Goal: Transaction & Acquisition: Purchase product/service

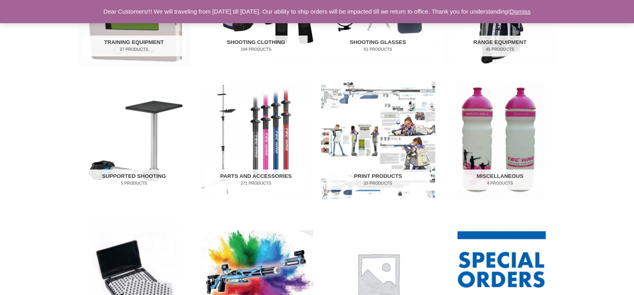
scroll to position [347, 0]
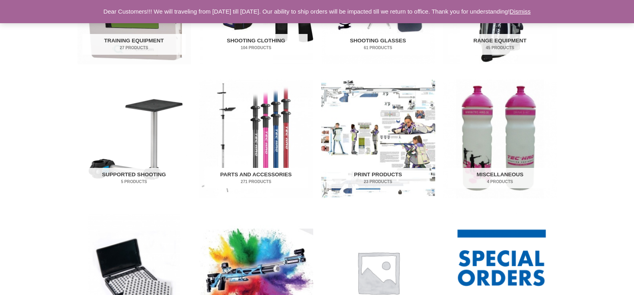
click at [255, 176] on h2 "Parts and Accessories 271 Products" at bounding box center [255, 178] width 103 height 21
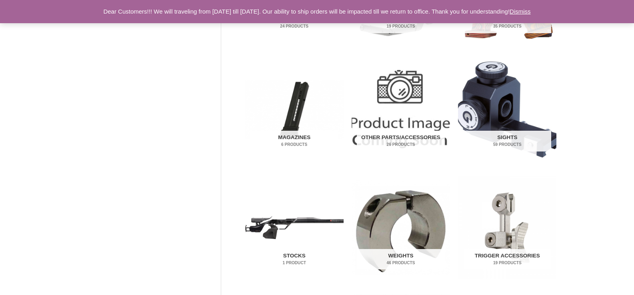
scroll to position [245, 0]
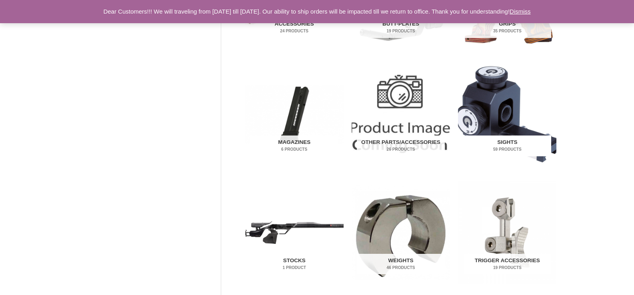
click at [495, 148] on mark "59 Products" at bounding box center [507, 149] width 88 height 6
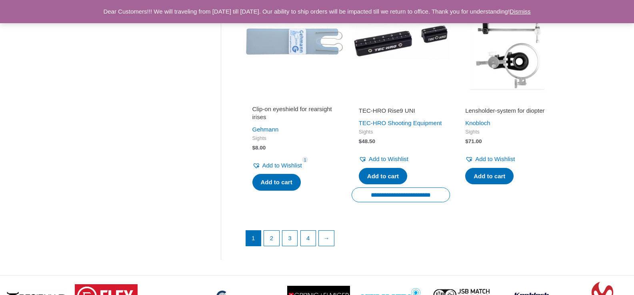
scroll to position [1157, 0]
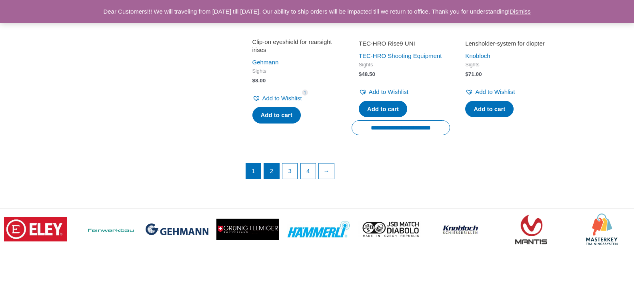
click at [269, 179] on link "2" at bounding box center [271, 170] width 15 height 15
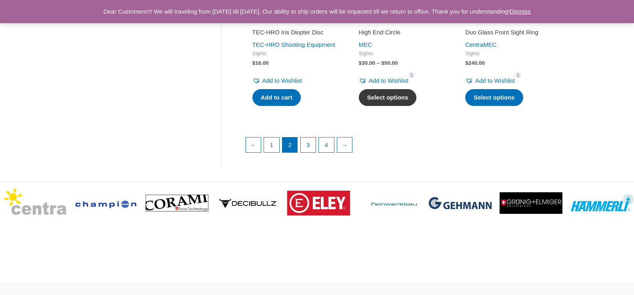
scroll to position [1179, 0]
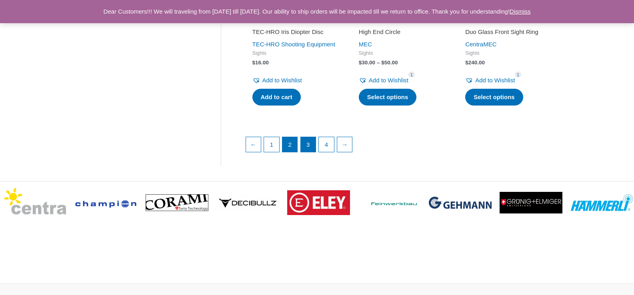
click at [311, 152] on link "3" at bounding box center [308, 144] width 15 height 15
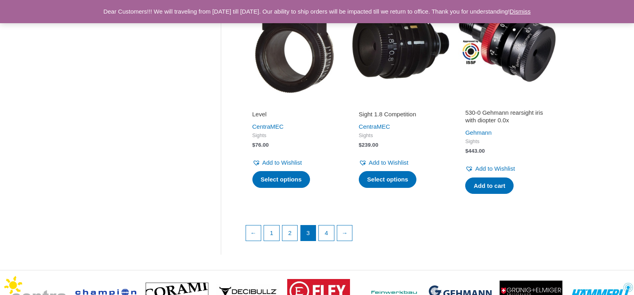
scroll to position [1113, 0]
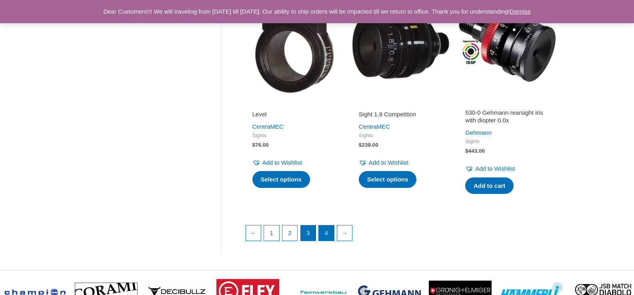
click at [330, 235] on link "4" at bounding box center [326, 232] width 15 height 15
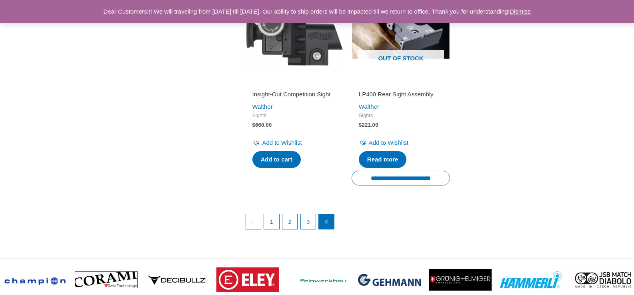
scroll to position [1118, 0]
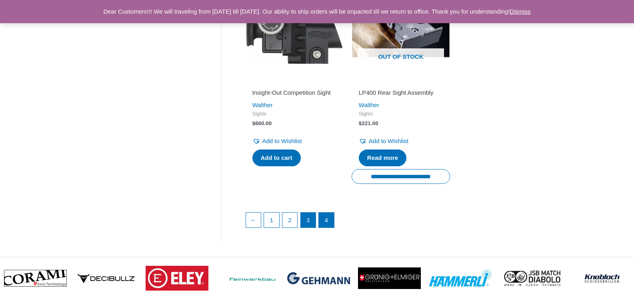
click at [310, 228] on link "3" at bounding box center [308, 220] width 15 height 15
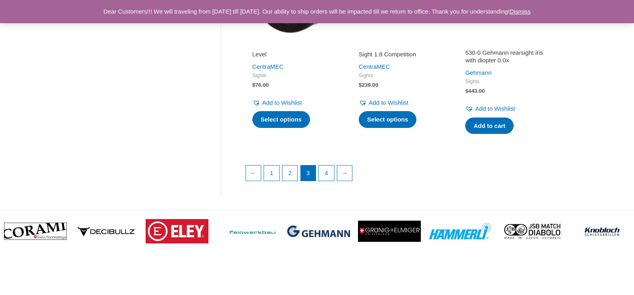
scroll to position [1176, 0]
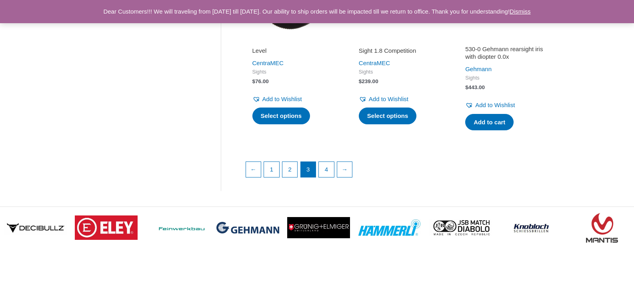
drag, startPoint x: 272, startPoint y: 181, endPoint x: 274, endPoint y: 202, distance: 21.2
click at [272, 177] on link "1" at bounding box center [271, 169] width 15 height 15
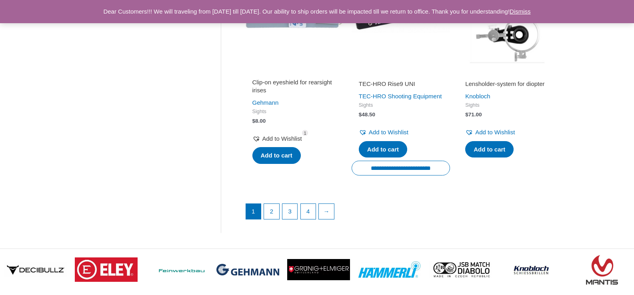
scroll to position [1133, 0]
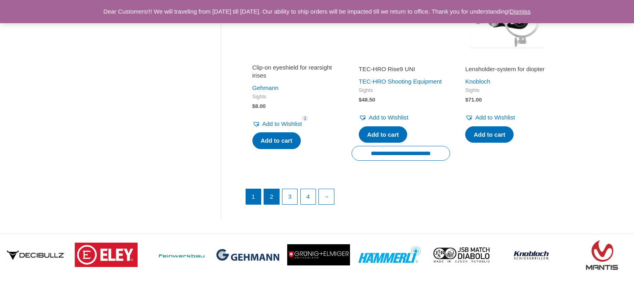
click at [275, 204] on link "2" at bounding box center [271, 196] width 15 height 15
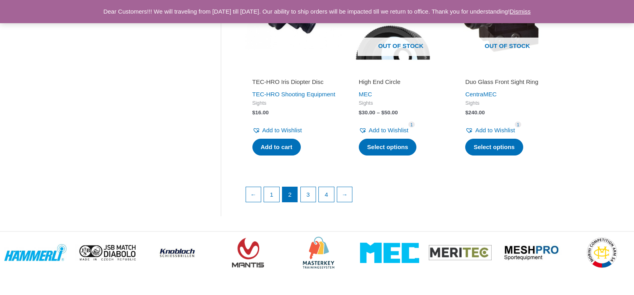
scroll to position [1130, 0]
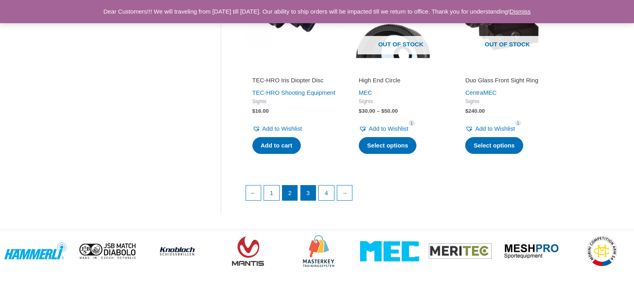
click at [312, 201] on link "3" at bounding box center [308, 192] width 15 height 15
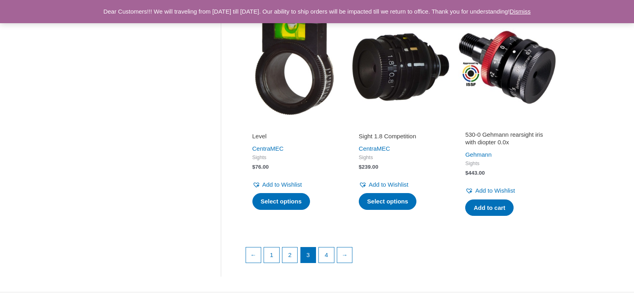
scroll to position [1098, 0]
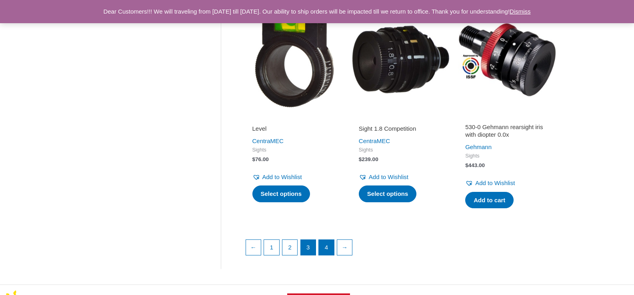
click at [329, 253] on link "4" at bounding box center [326, 247] width 15 height 15
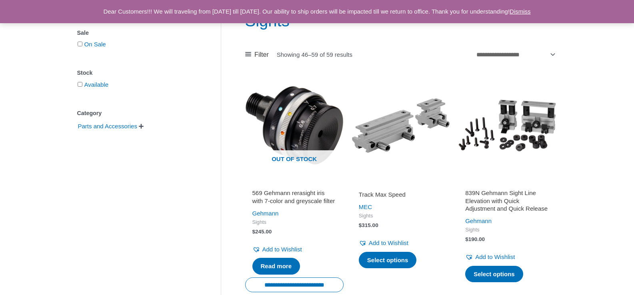
scroll to position [124, 0]
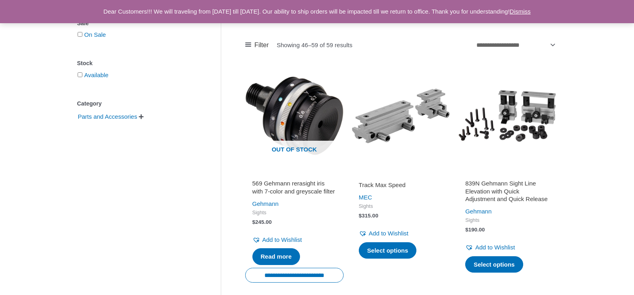
click at [535, 112] on img at bounding box center [507, 116] width 98 height 98
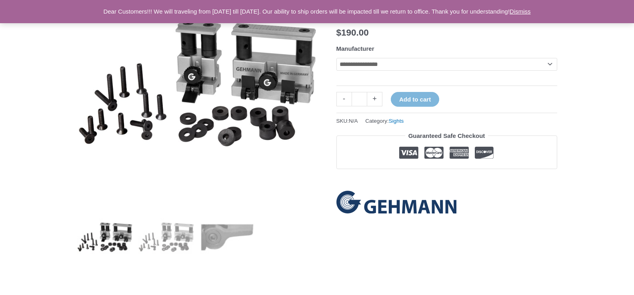
scroll to position [144, 0]
click at [225, 235] on img at bounding box center [228, 238] width 56 height 56
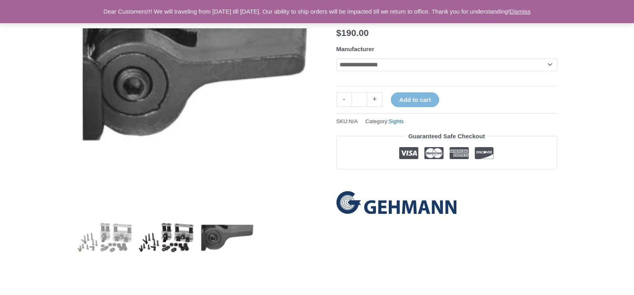
click at [177, 228] on img at bounding box center [166, 238] width 56 height 56
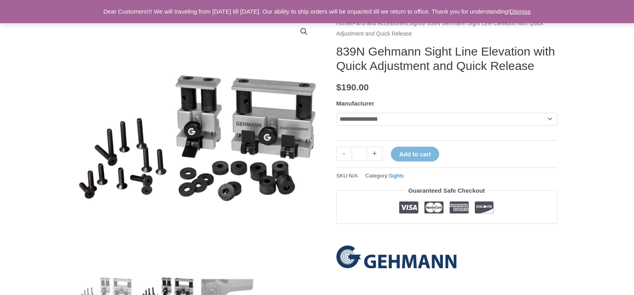
scroll to position [89, 0]
